Goal: Find specific page/section: Find specific page/section

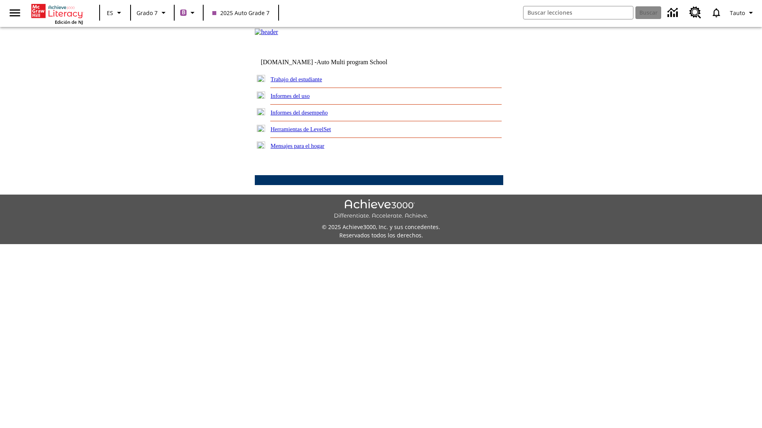
click at [305, 83] on link "Trabajo del estudiante" at bounding box center [297, 79] width 52 height 6
